Goal: Task Accomplishment & Management: Complete application form

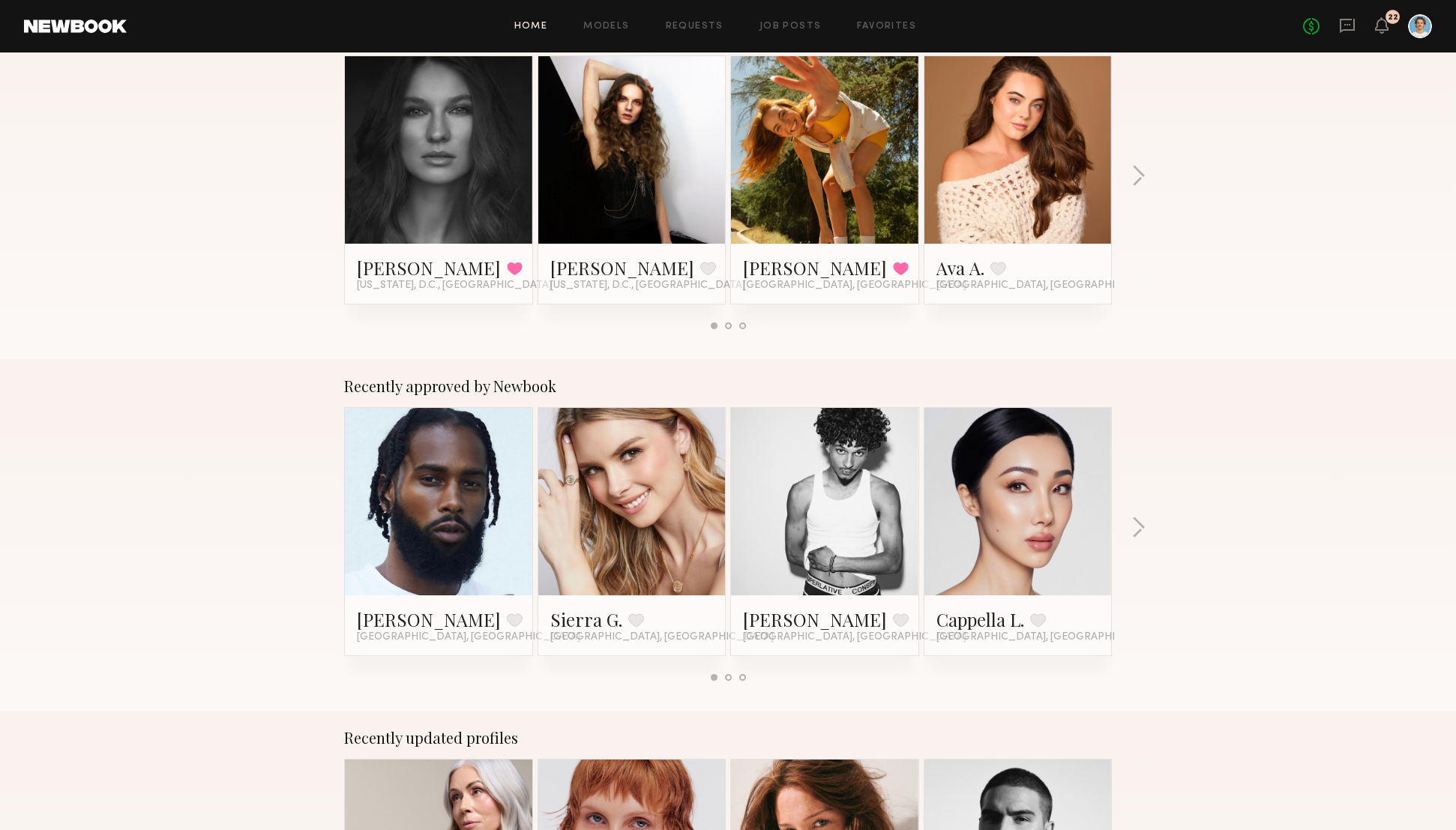
scroll to position [283, 0]
click at [611, 17] on div "Home Models Requests Job Posts Favorites Sign Out No fees up to $5,000 22" at bounding box center [779, 25] width 1305 height 24
click at [611, 26] on link "Models" at bounding box center [605, 26] width 45 height 10
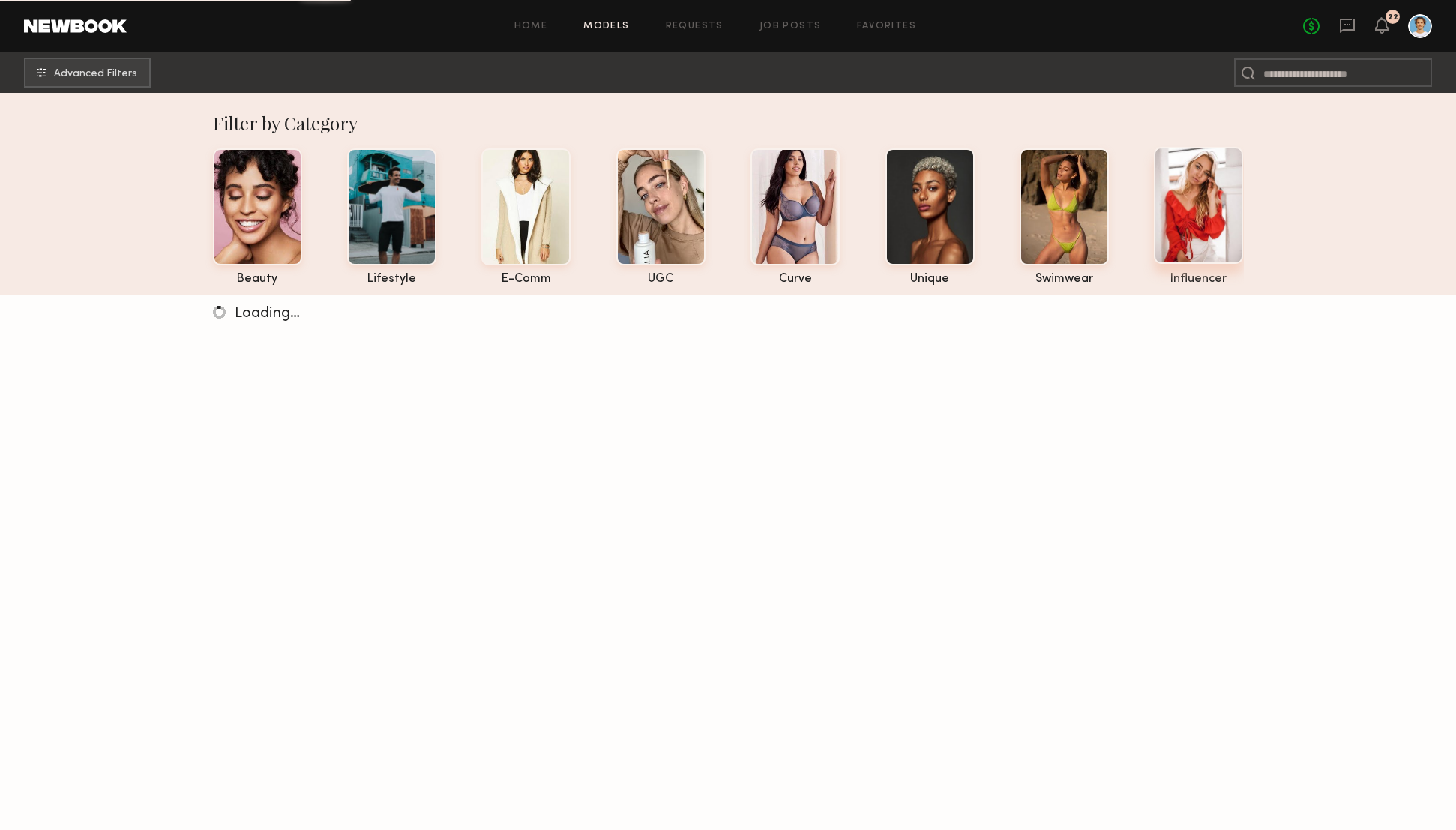
click at [1160, 218] on div at bounding box center [1198, 206] width 89 height 117
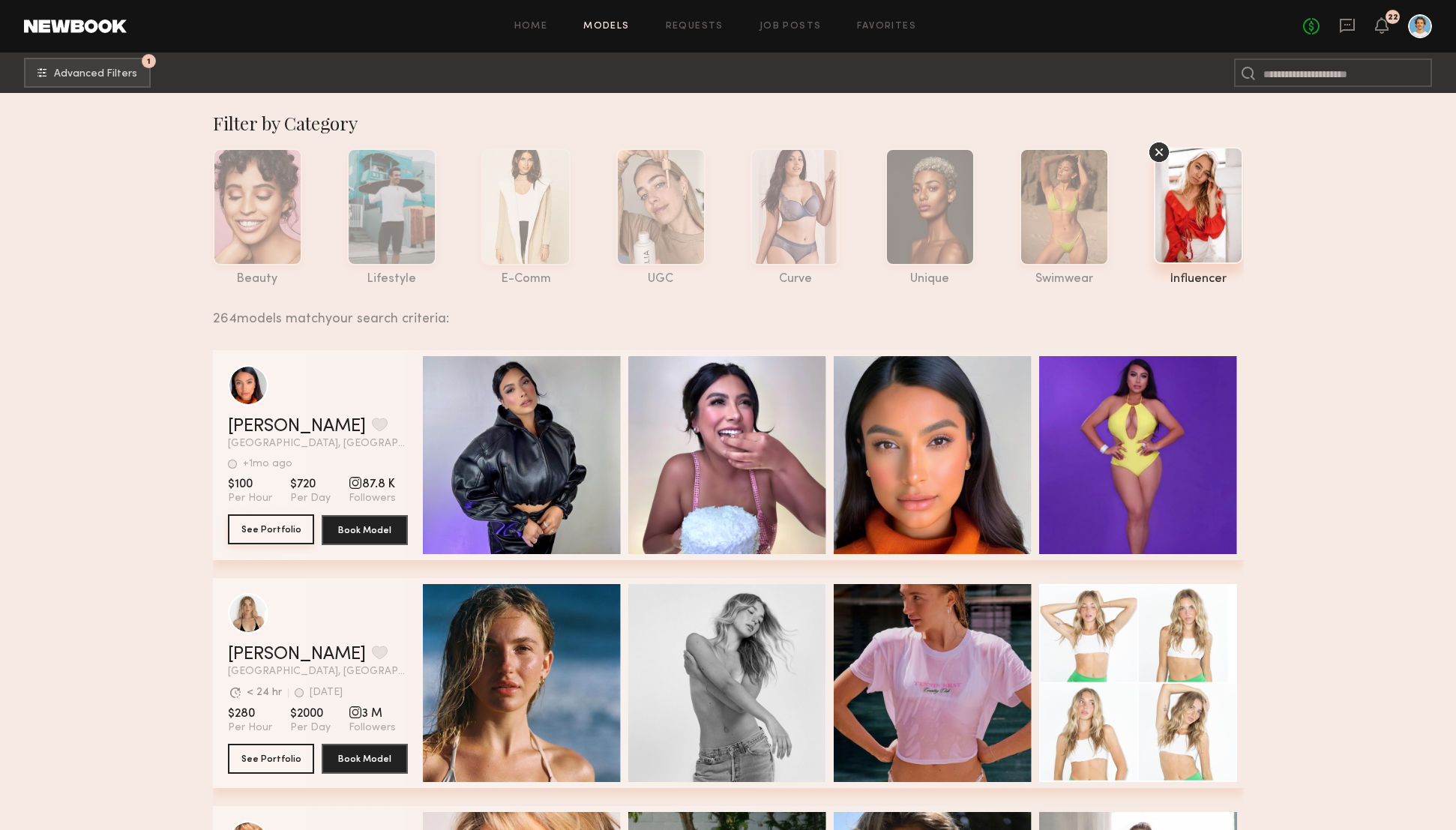
click at [280, 533] on button "See Portfolio" at bounding box center [271, 529] width 86 height 30
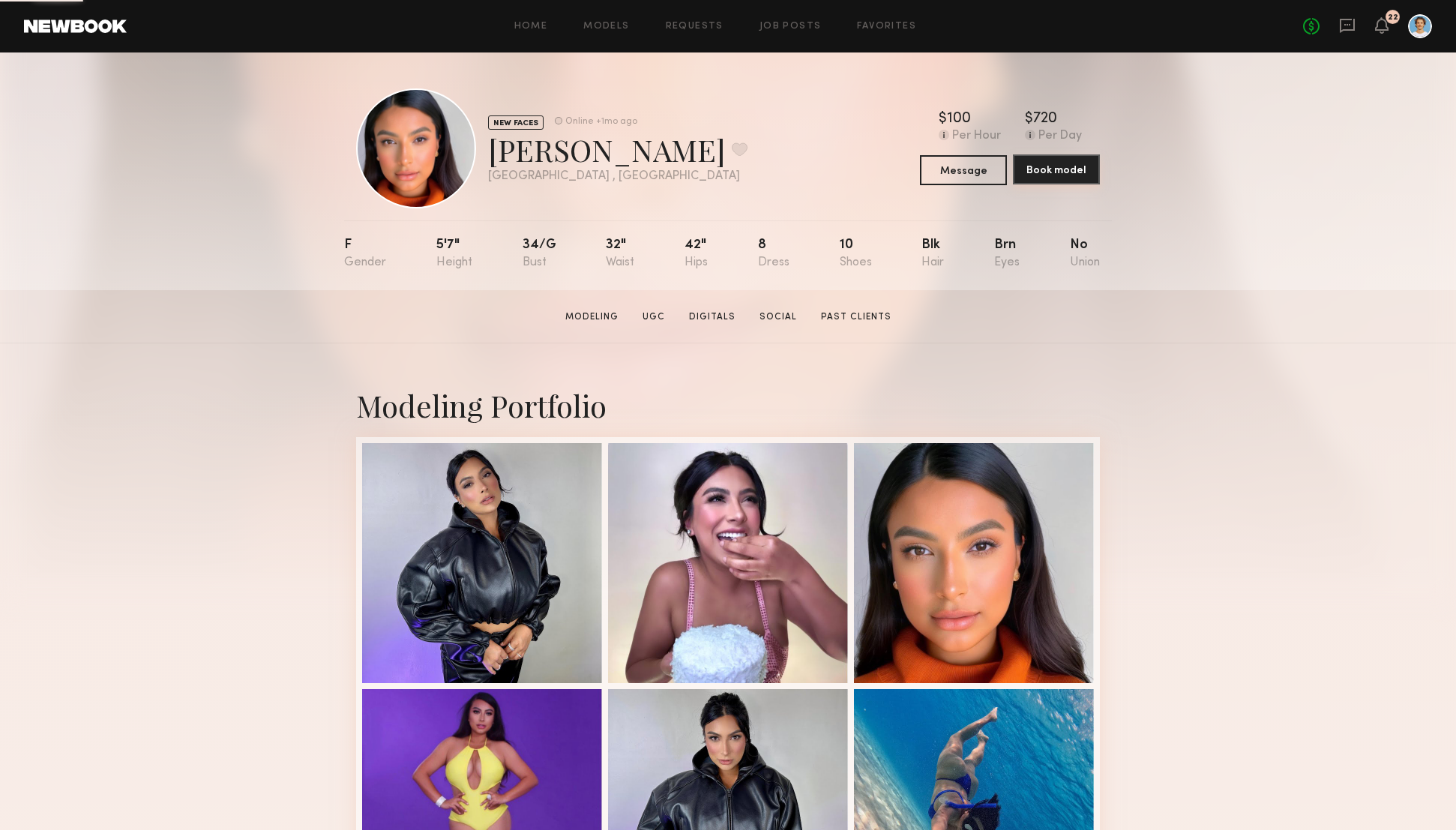
click at [1070, 156] on button "Book model" at bounding box center [1056, 169] width 87 height 30
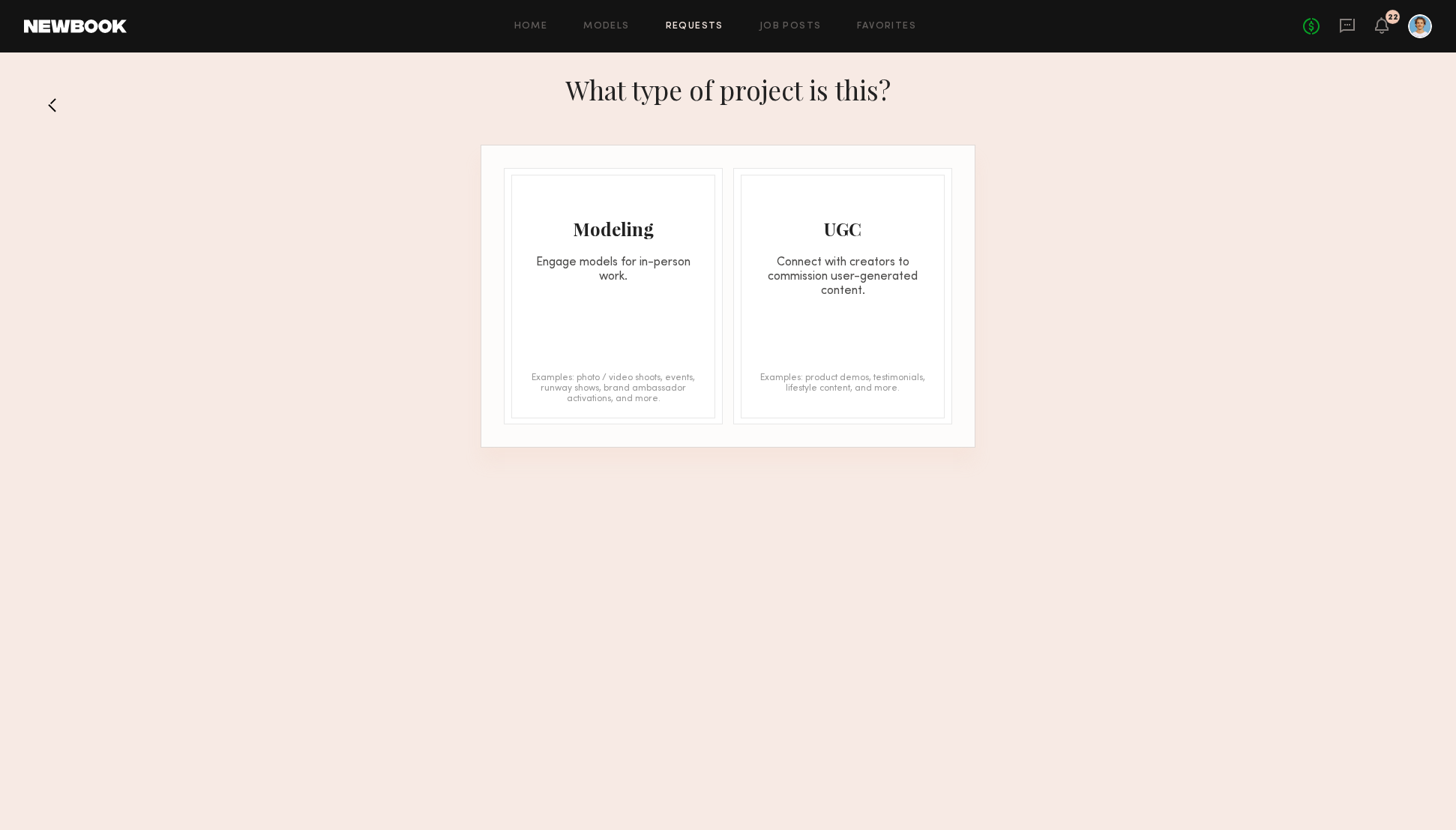
click at [870, 296] on div "Connect with creators to commission user-generated content." at bounding box center [842, 276] width 203 height 42
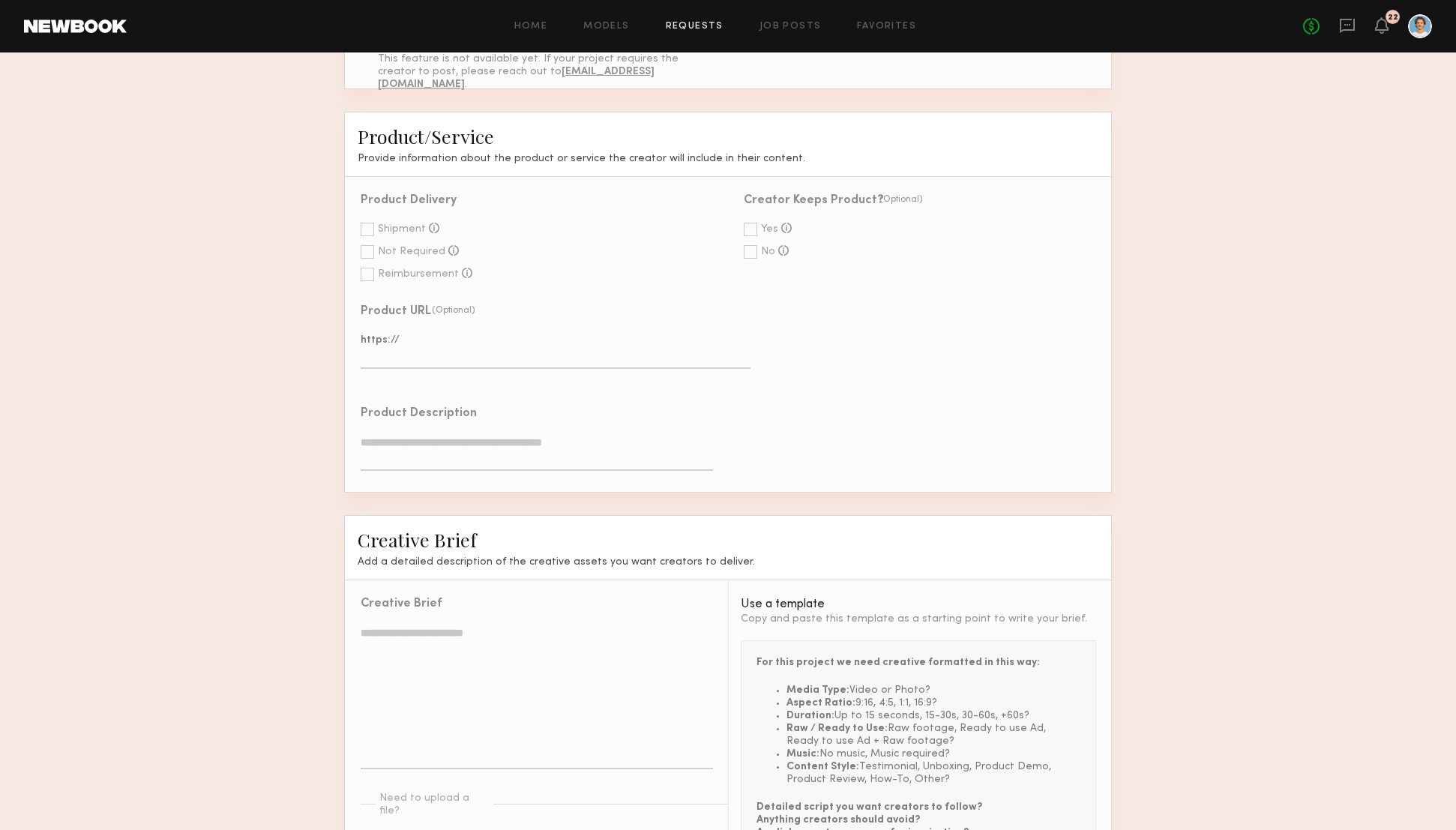
scroll to position [763, 0]
